Goal: Navigation & Orientation: Find specific page/section

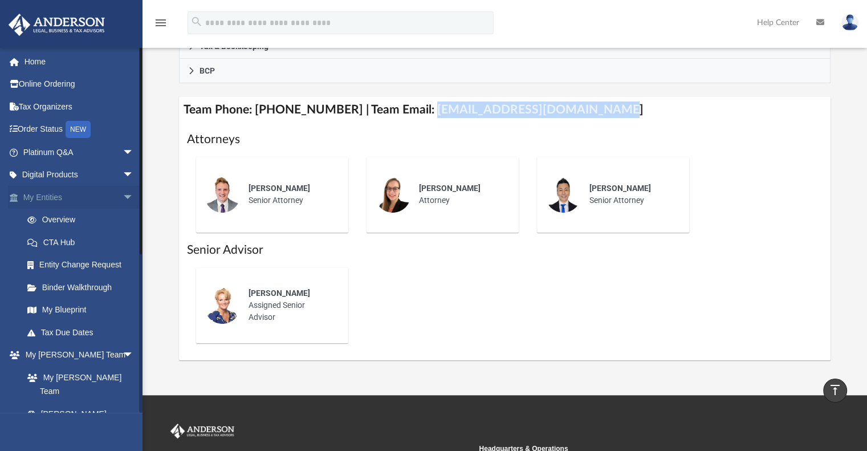
click at [123, 197] on span "arrow_drop_down" at bounding box center [134, 197] width 23 height 23
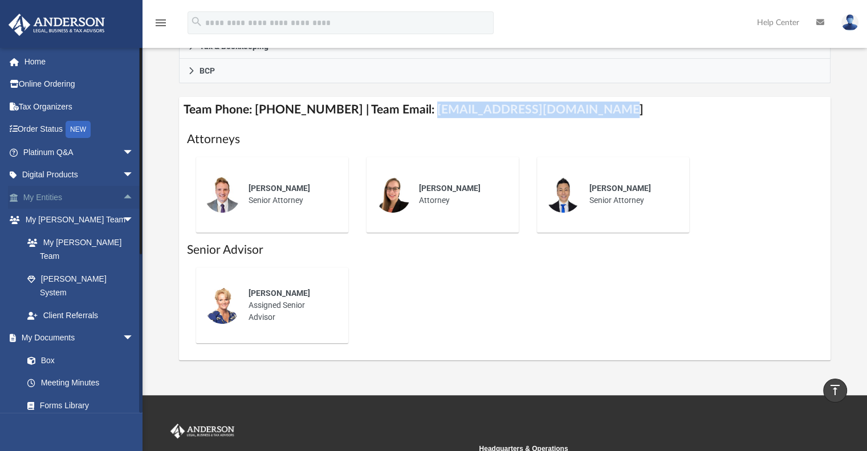
click at [123, 197] on span "arrow_drop_up" at bounding box center [134, 197] width 23 height 23
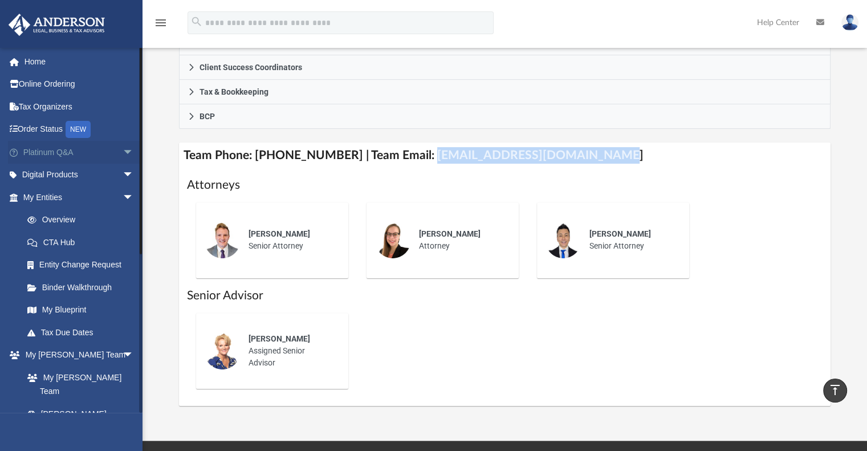
click at [123, 150] on span "arrow_drop_down" at bounding box center [134, 152] width 23 height 23
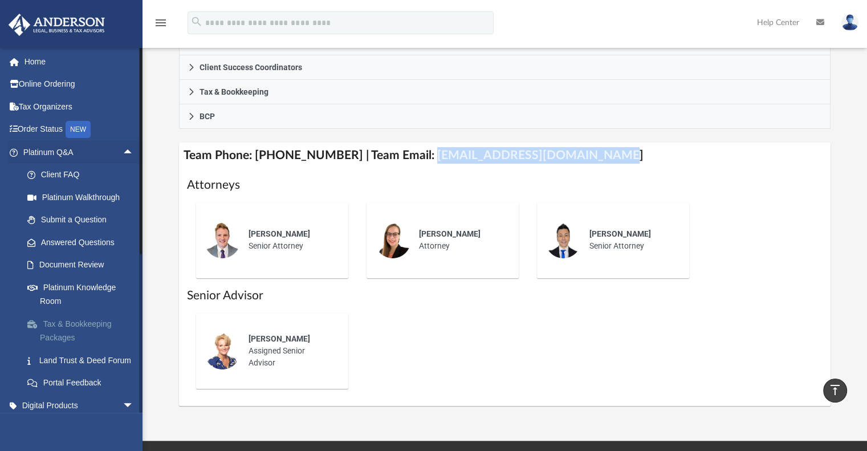
click at [64, 324] on link "Tax & Bookkeeping Packages" at bounding box center [83, 330] width 135 height 36
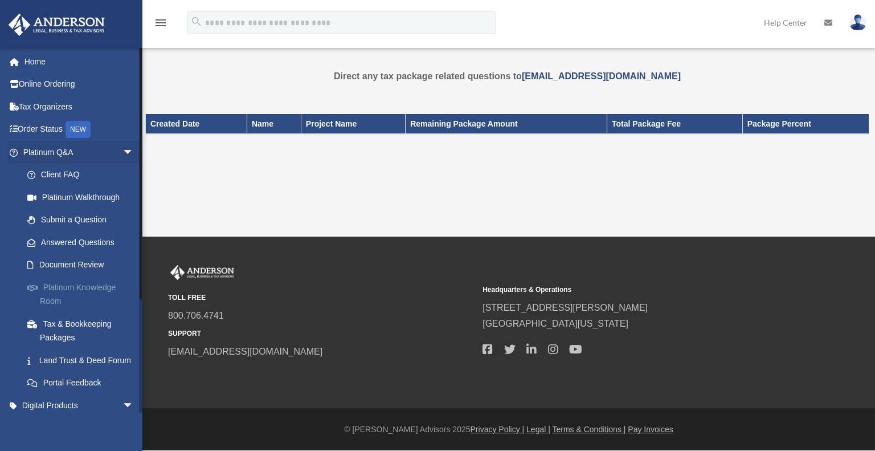
click at [65, 286] on link "Platinum Knowledge Room" at bounding box center [83, 294] width 135 height 36
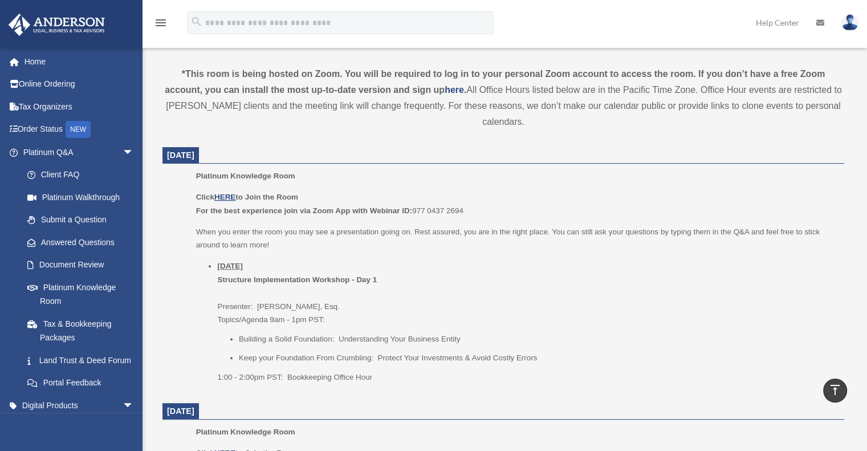
scroll to position [371, 0]
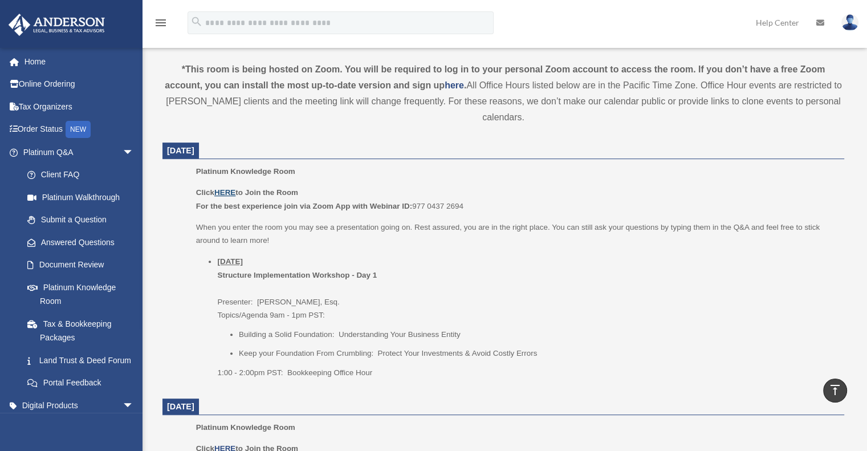
click at [226, 193] on u "HERE" at bounding box center [224, 192] width 21 height 9
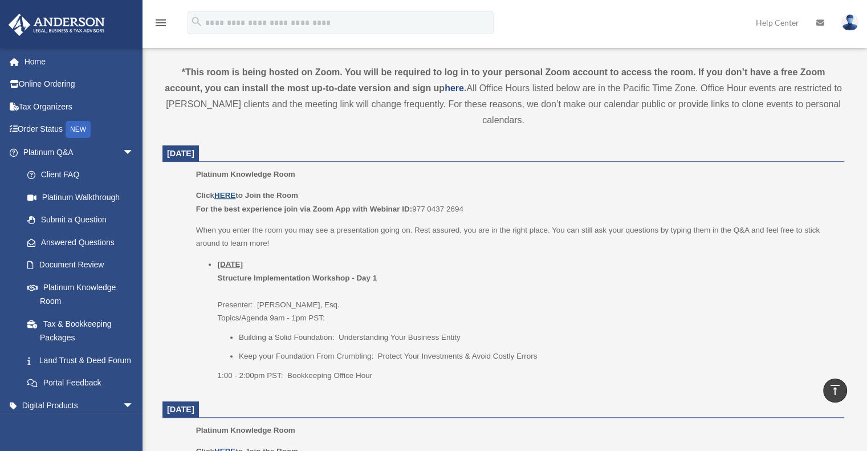
scroll to position [394, 0]
